Goal: Information Seeking & Learning: Find specific fact

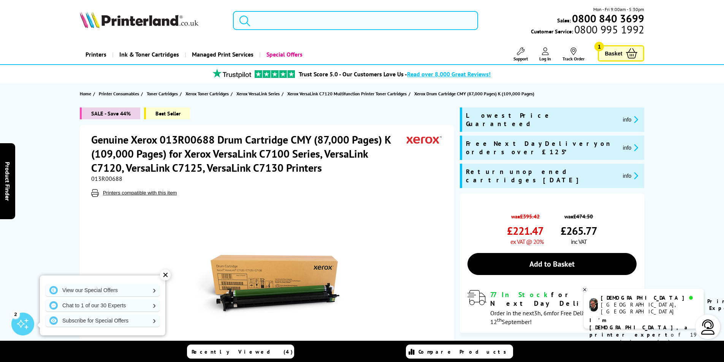
click at [331, 21] on input "search" at bounding box center [355, 20] width 245 height 19
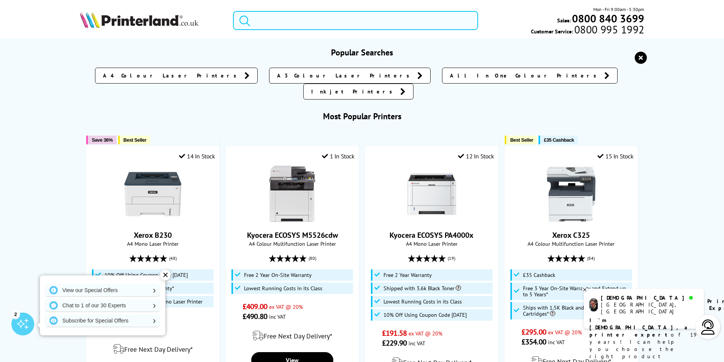
paste input "Xerox 006R0182"
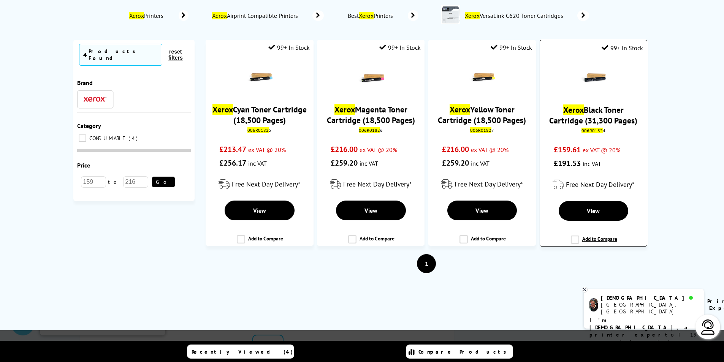
scroll to position [76, 0]
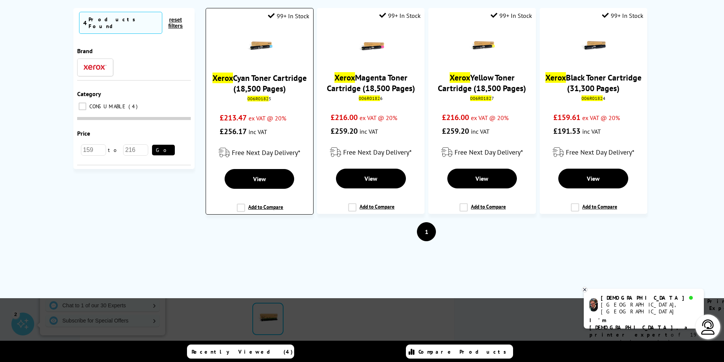
type input "Xerox 006R0182"
click at [273, 86] on link "Xerox Cyan Toner Cartridge (18,500 Pages)" at bounding box center [260, 83] width 94 height 21
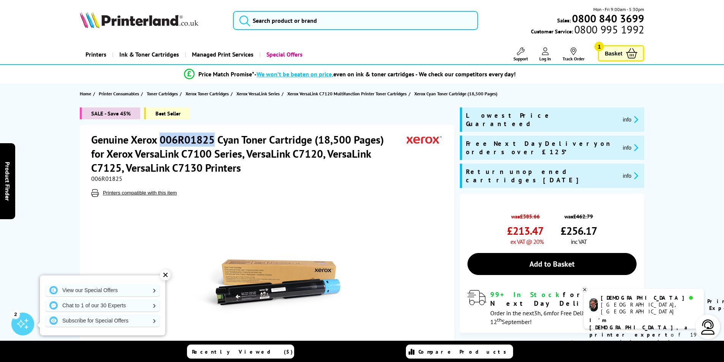
drag, startPoint x: 213, startPoint y: 137, endPoint x: 162, endPoint y: 131, distance: 51.3
click at [162, 131] on div "Genuine Xerox 006R01825 Cyan Toner Cartridge (18,500 Pages) for Xerox VersaLink…" at bounding box center [267, 272] width 375 height 295
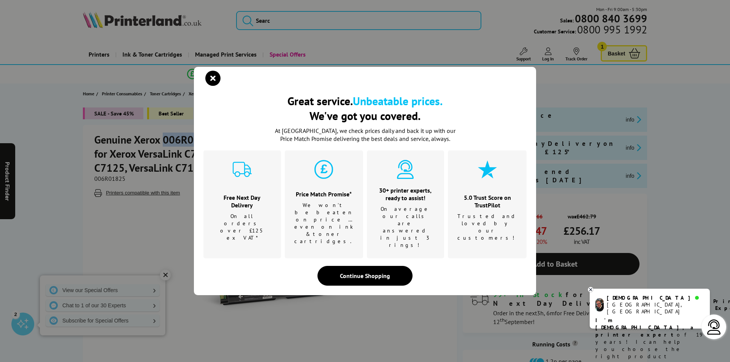
drag, startPoint x: 174, startPoint y: 135, endPoint x: 210, endPoint y: 87, distance: 59.5
click at [210, 86] on icon "close modal" at bounding box center [212, 78] width 15 height 15
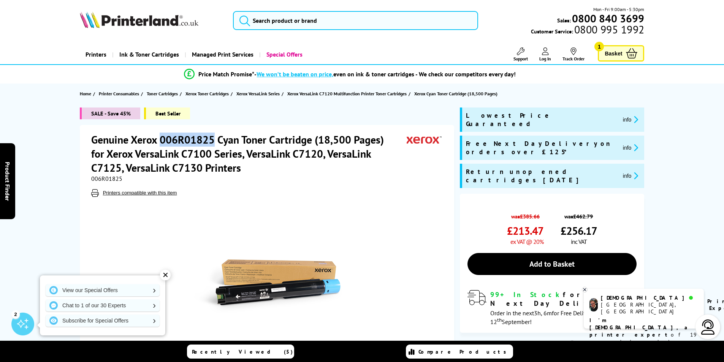
copy h1 "006R01825"
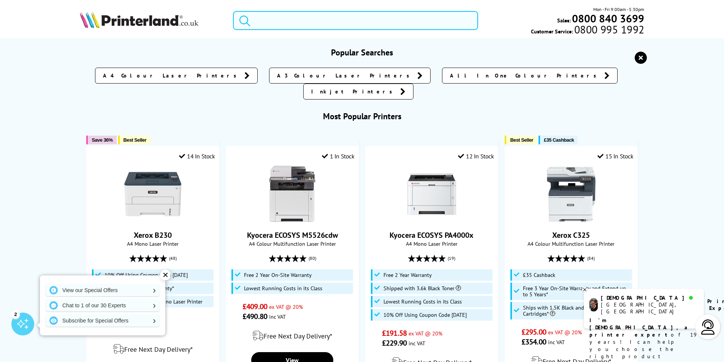
paste input "006R01825"
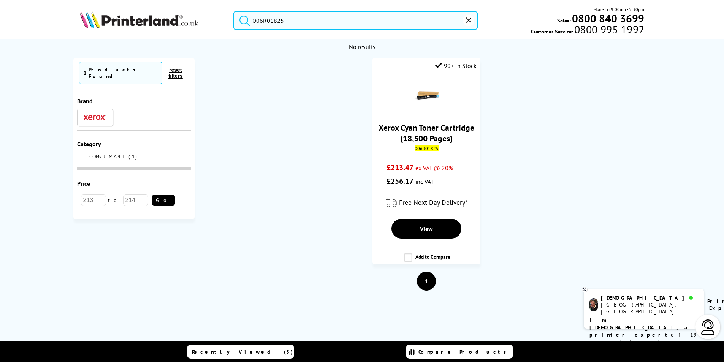
type input "006R01825"
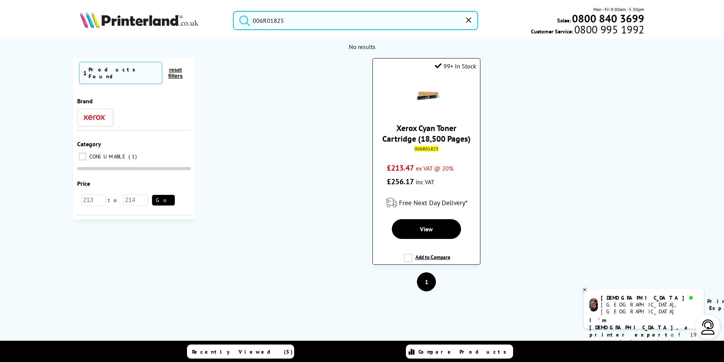
click at [419, 140] on link "Xerox Cyan Toner Cartridge (18,500 Pages)" at bounding box center [427, 133] width 88 height 21
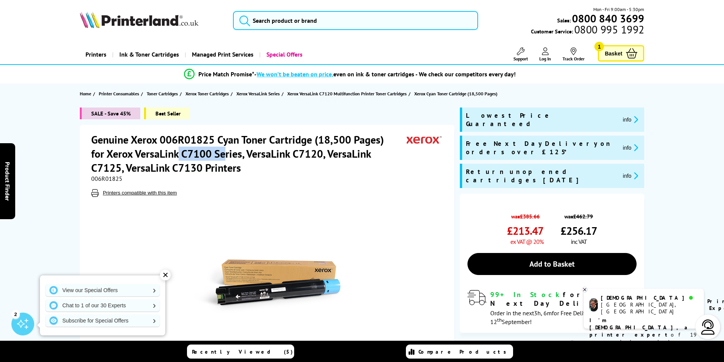
drag, startPoint x: 163, startPoint y: 152, endPoint x: 209, endPoint y: 151, distance: 45.3
click at [209, 151] on h1 "Genuine Xerox 006R01825 Cyan Toner Cartridge (18,500 Pages) for Xerox VersaLink…" at bounding box center [249, 154] width 316 height 42
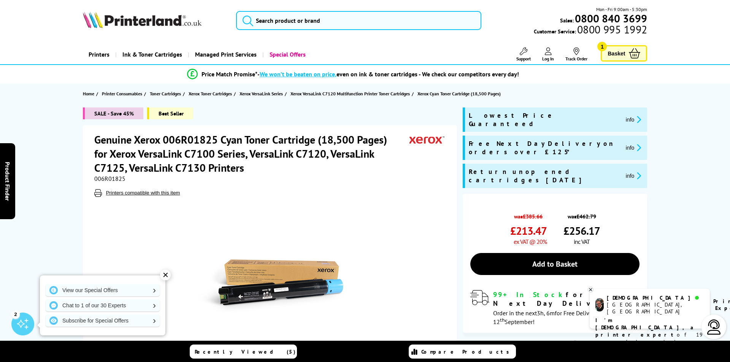
click at [0, 0] on div "Great service. Unbeatable prices. We've got you covered. Great service. Unbeata…" at bounding box center [0, 0] width 0 height 0
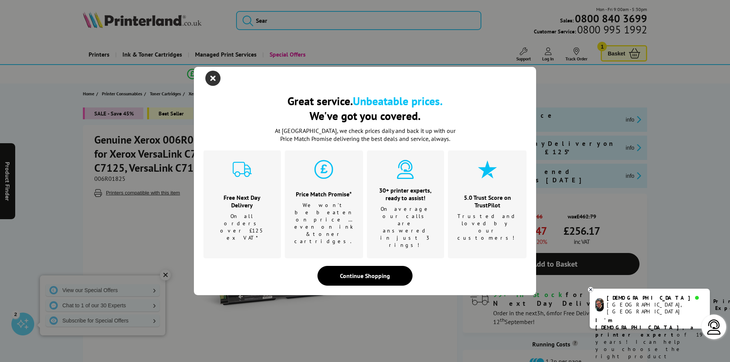
click at [214, 86] on icon "close modal" at bounding box center [212, 78] width 15 height 15
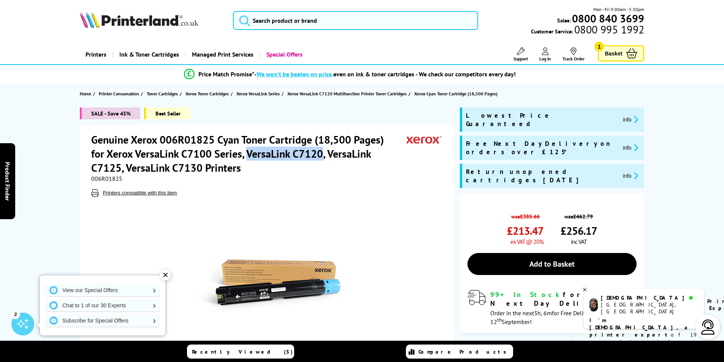
drag, startPoint x: 230, startPoint y: 153, endPoint x: 305, endPoint y: 155, distance: 74.9
click at [305, 155] on h1 "Genuine Xerox 006R01825 Cyan Toner Cartridge (18,500 Pages) for Xerox VersaLink…" at bounding box center [249, 154] width 316 height 42
copy h1 "VersaLink C7120"
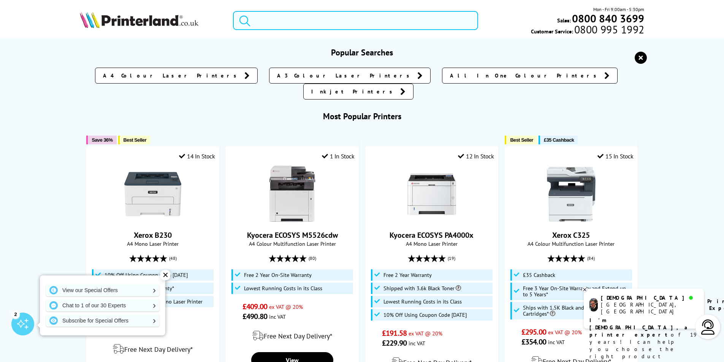
paste input "VersaLink C7120"
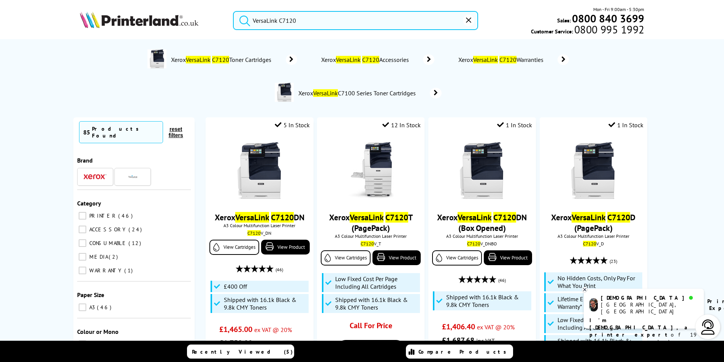
type input "VersaLink C7120"
click at [233, 11] on button "submit" at bounding box center [242, 19] width 19 height 17
drag, startPoint x: 344, startPoint y: 18, endPoint x: 140, endPoint y: 17, distance: 204.2
click at [140, 17] on div "VersaLink C7120 Mon - Fri 9:00am - 5:30pm Sales: 0800 840 3699 Customer Service…" at bounding box center [362, 22] width 608 height 33
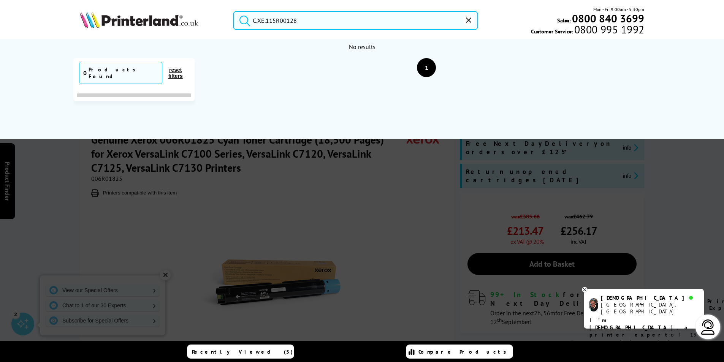
drag, startPoint x: 266, startPoint y: 20, endPoint x: 247, endPoint y: 20, distance: 19.4
click at [247, 20] on form "C.XE.115R00128" at bounding box center [355, 20] width 245 height 19
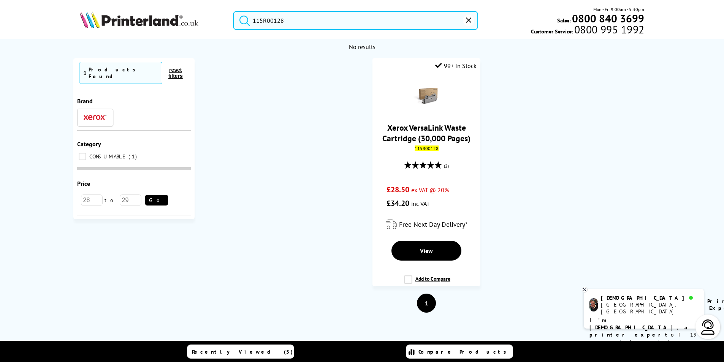
type input "115R00128"
click at [233, 11] on button "submit" at bounding box center [242, 19] width 19 height 17
